Goal: Register for event/course

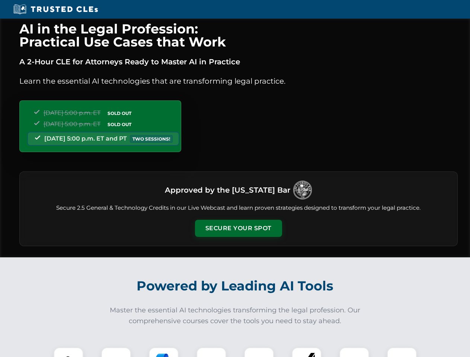
click at [238, 228] on button "Secure Your Spot" at bounding box center [238, 228] width 87 height 17
click at [68, 352] on img at bounding box center [69, 362] width 22 height 22
